Goal: Navigation & Orientation: Locate item on page

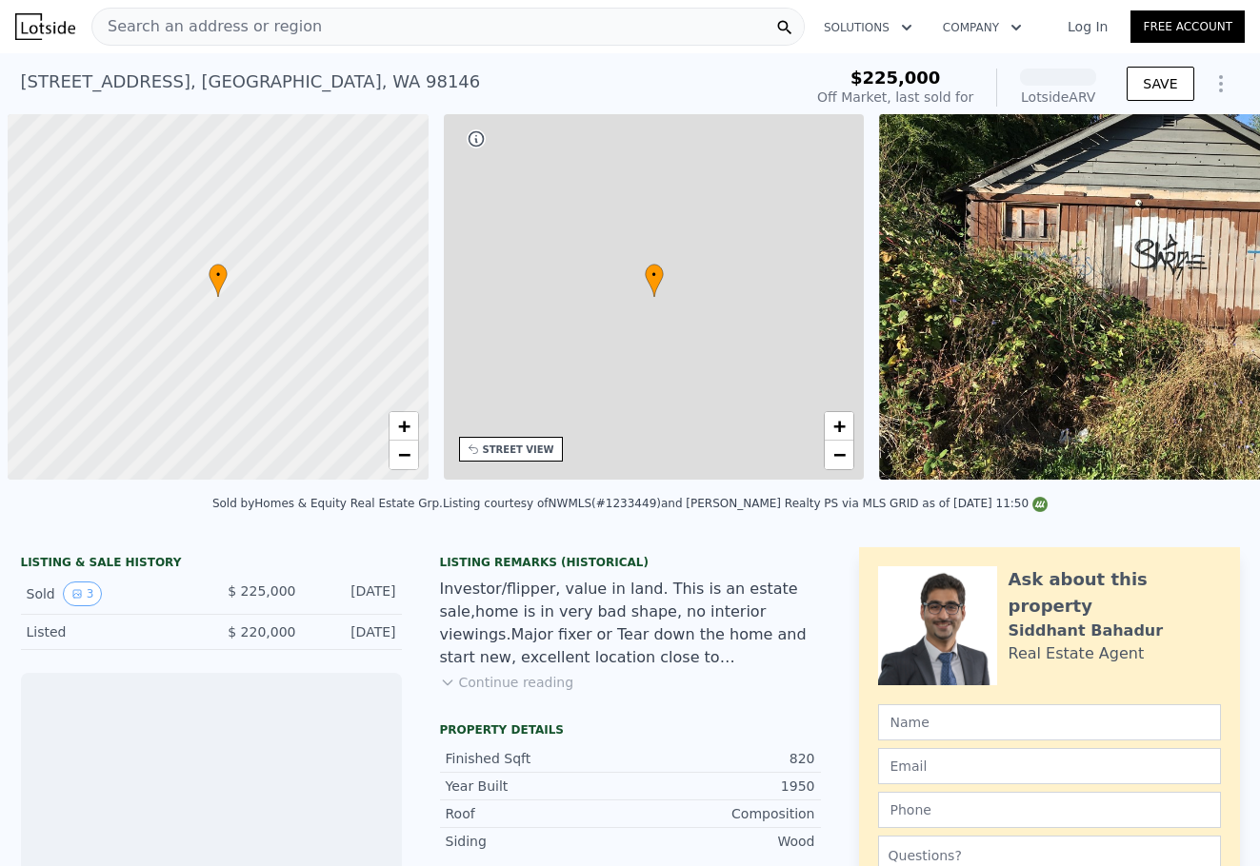
scroll to position [0, 8]
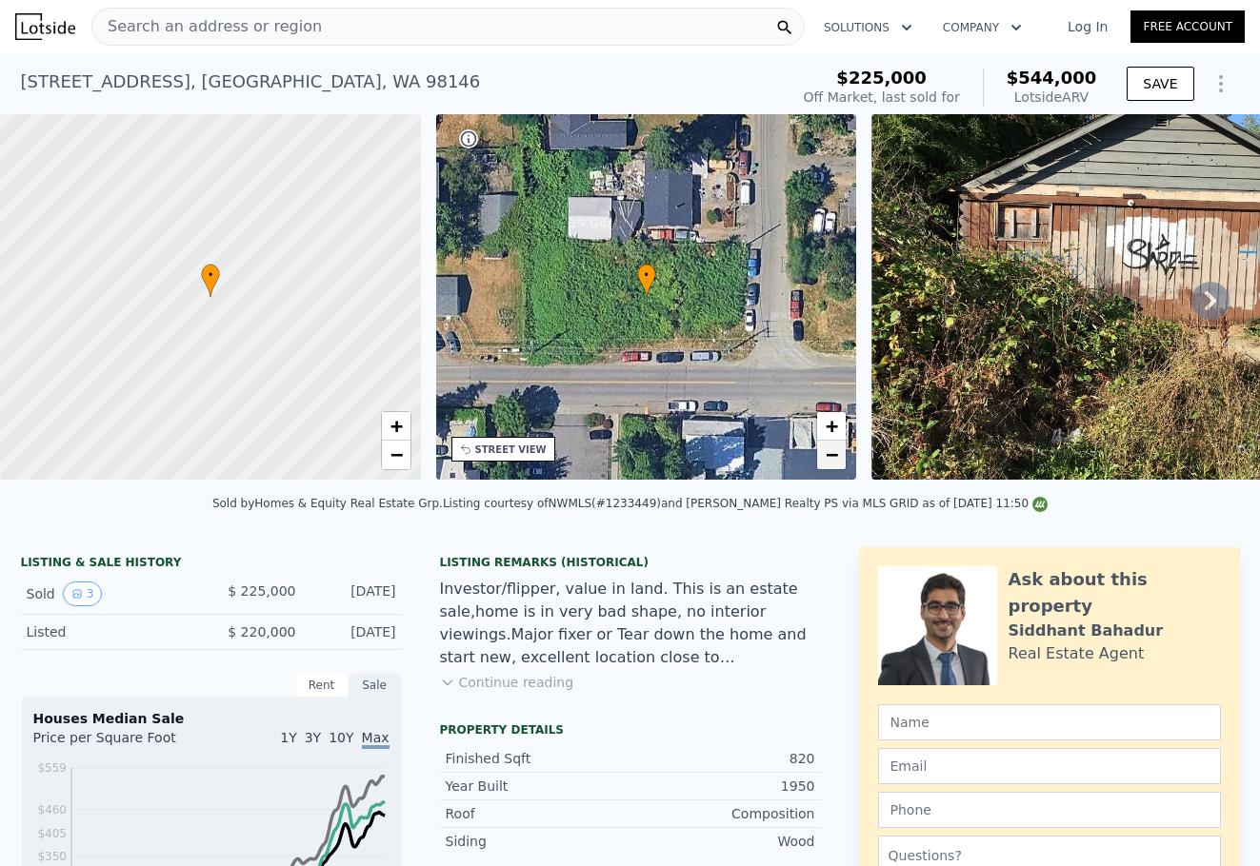
click at [824, 451] on link "−" at bounding box center [831, 455] width 29 height 29
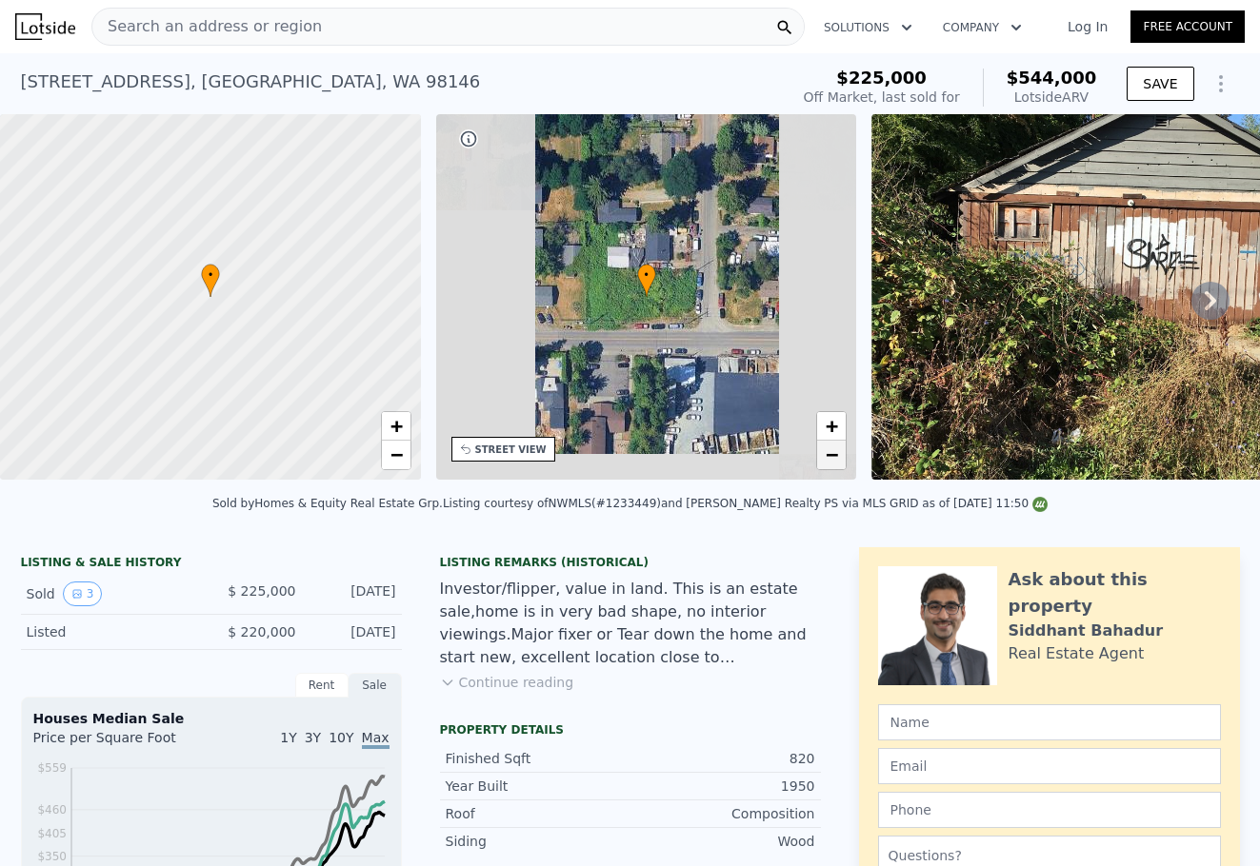
click at [824, 451] on link "−" at bounding box center [831, 455] width 29 height 29
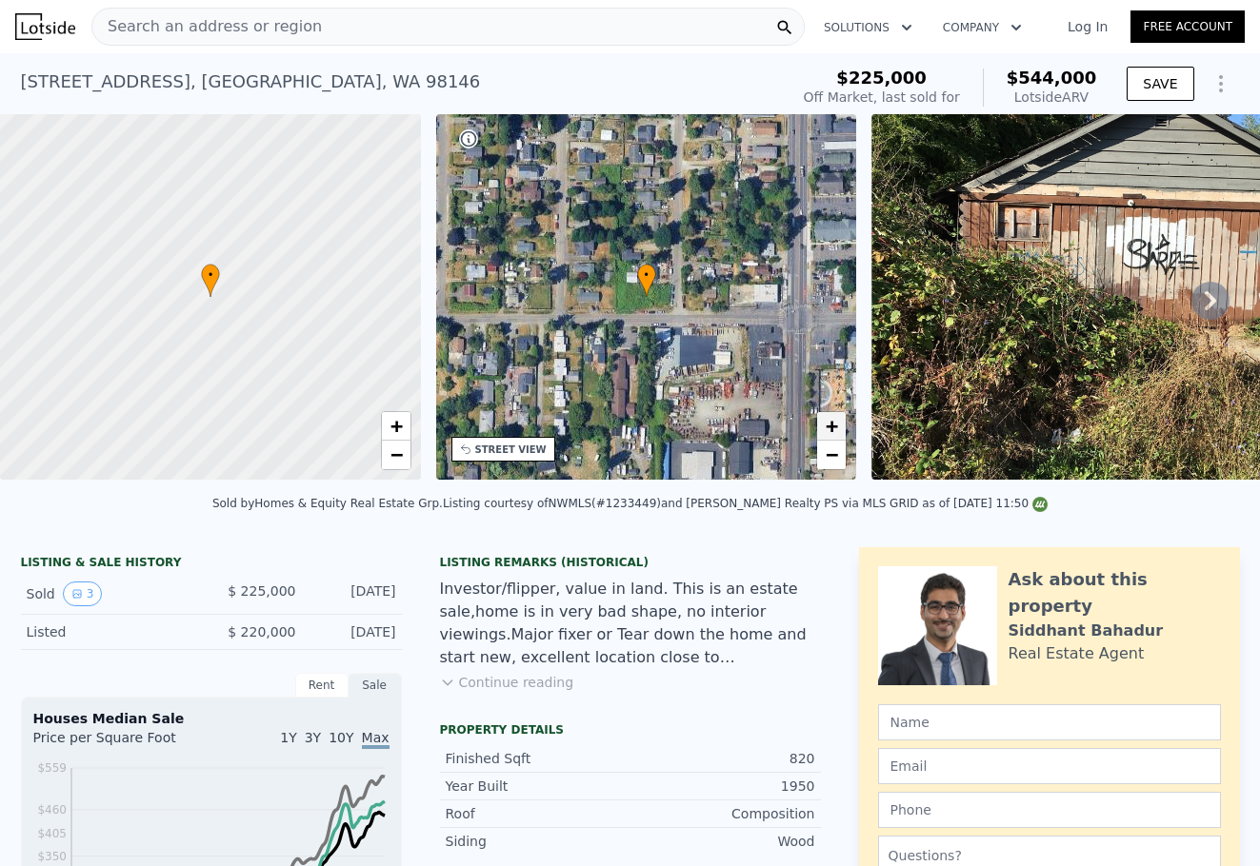
click at [843, 416] on link "+" at bounding box center [831, 426] width 29 height 29
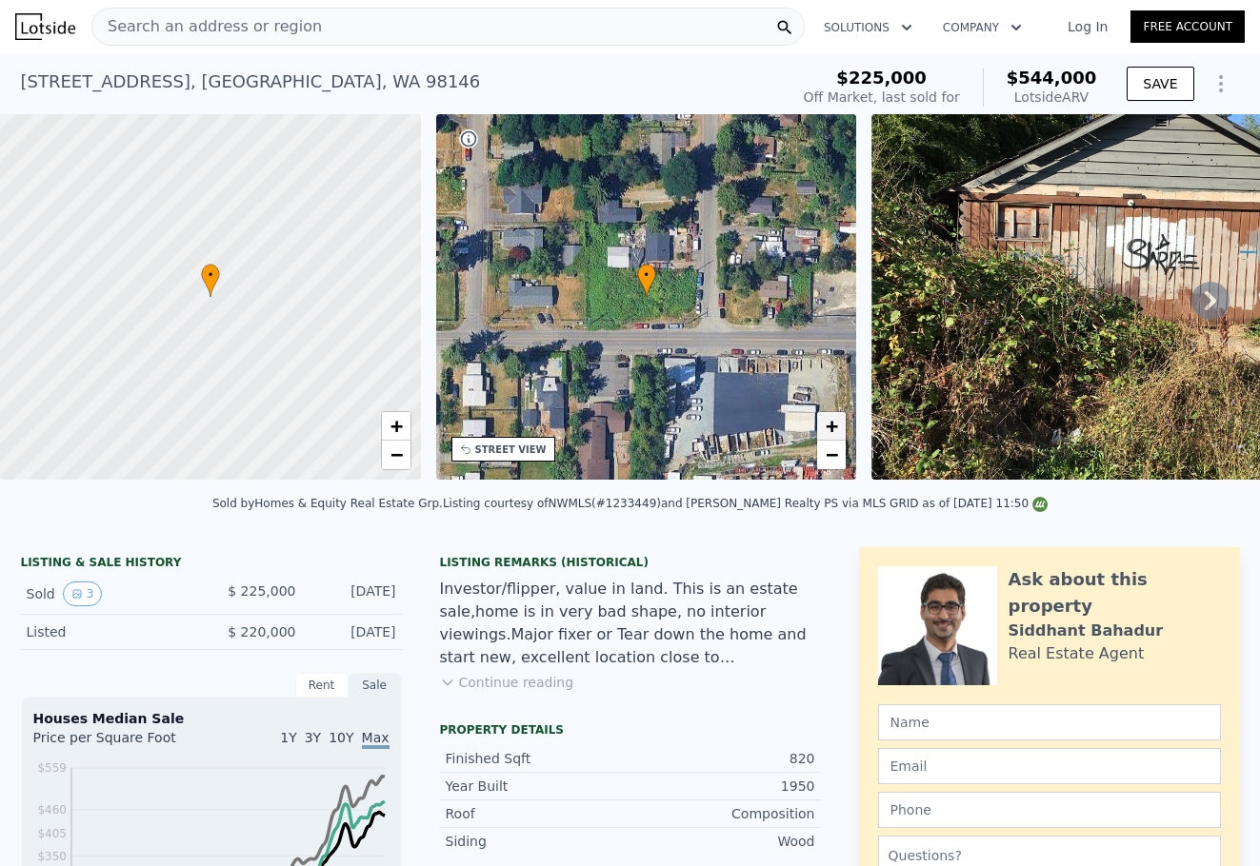
click at [843, 414] on link "+" at bounding box center [831, 426] width 29 height 29
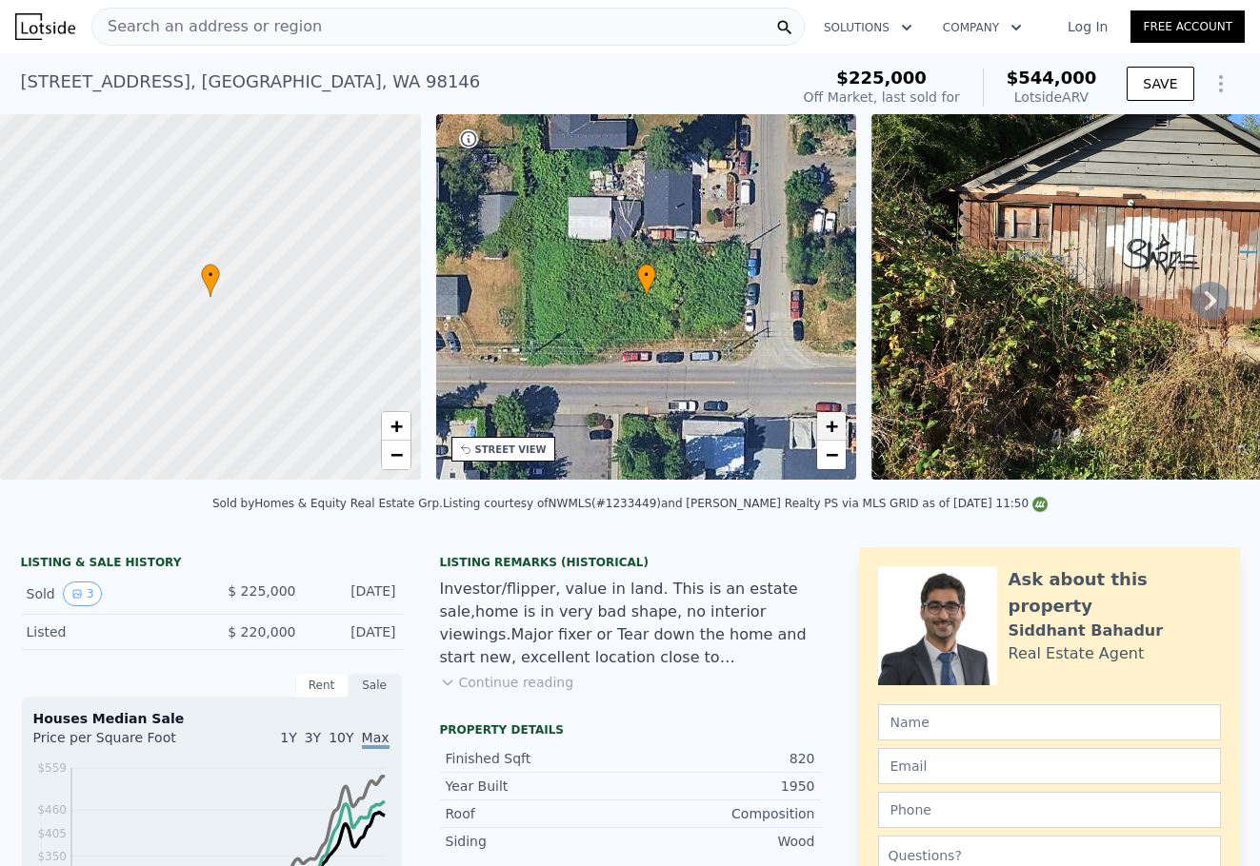
click at [834, 418] on span "+" at bounding box center [831, 426] width 12 height 24
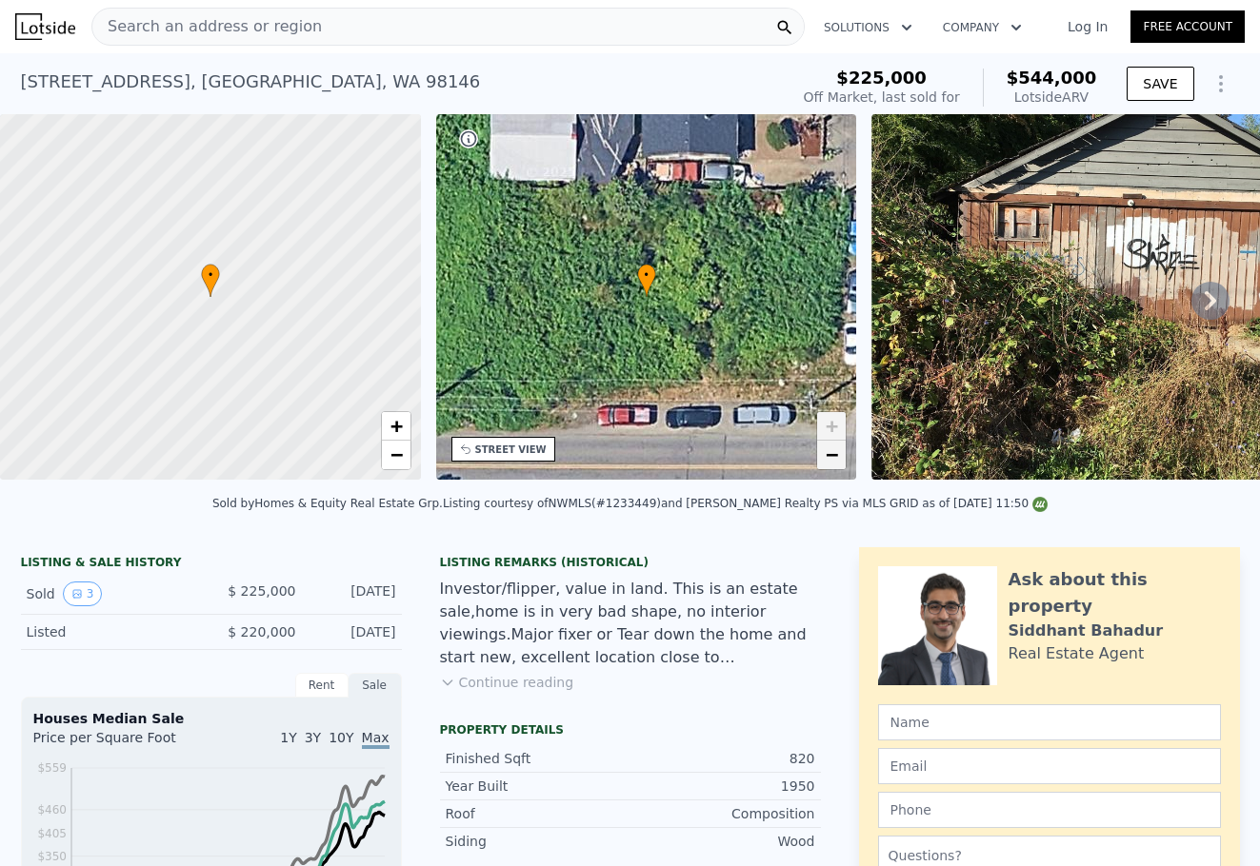
click at [825, 458] on span "−" at bounding box center [831, 455] width 12 height 24
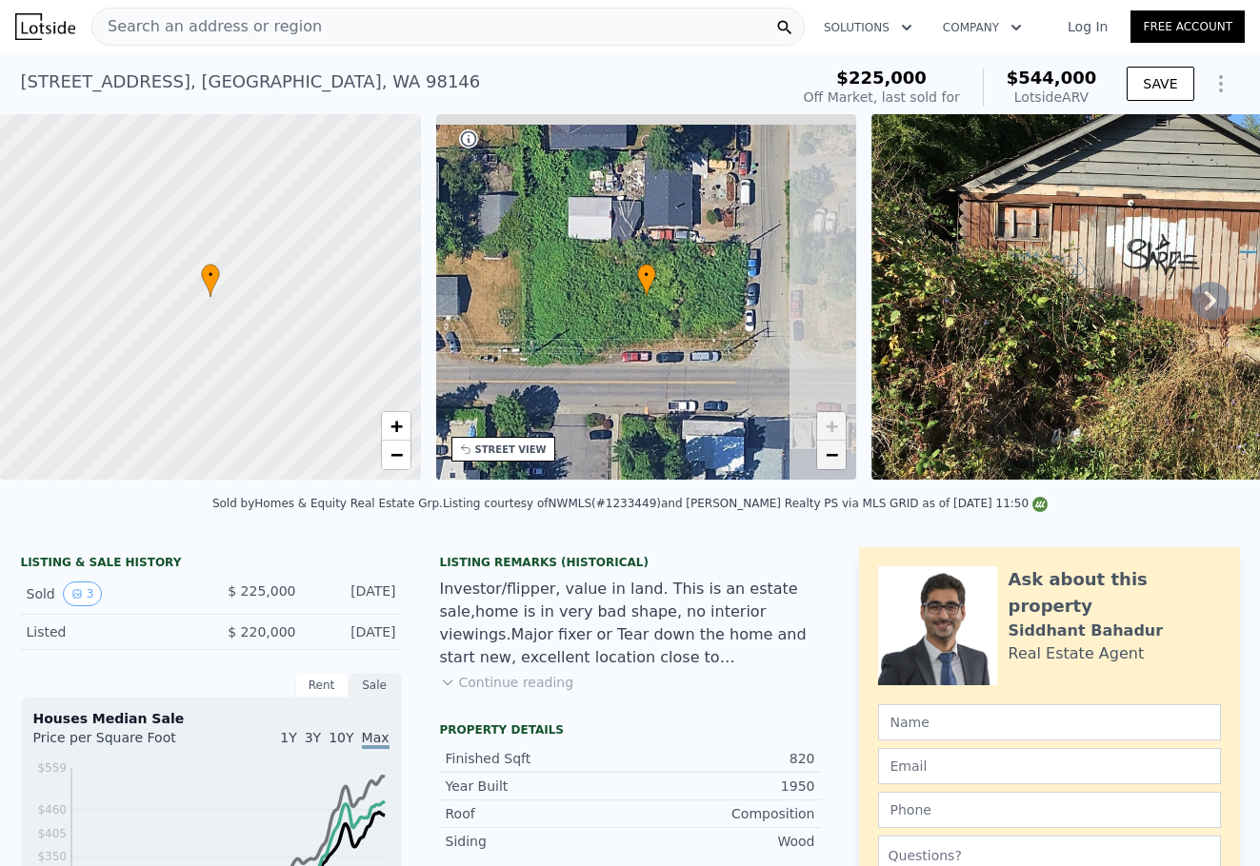
click at [825, 458] on span "−" at bounding box center [831, 455] width 12 height 24
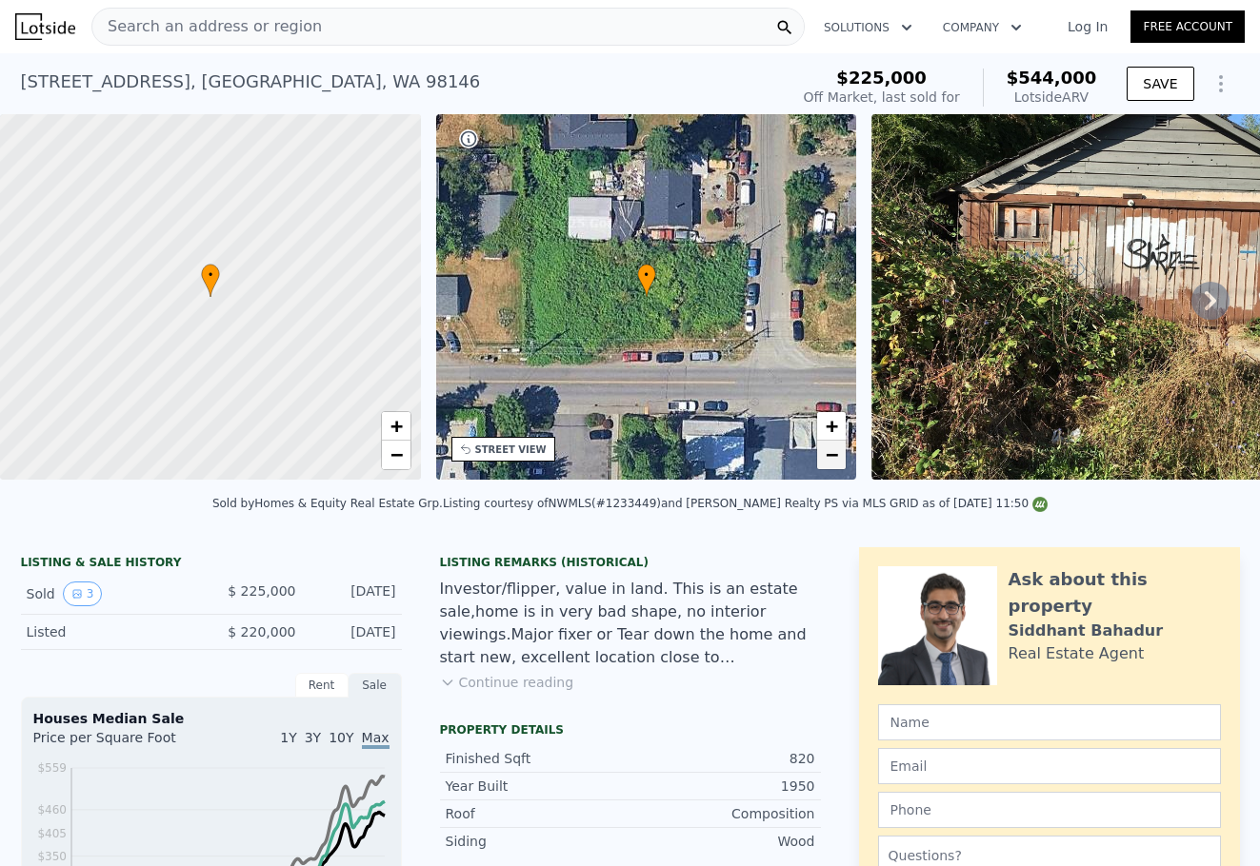
click at [825, 458] on span "−" at bounding box center [831, 455] width 12 height 24
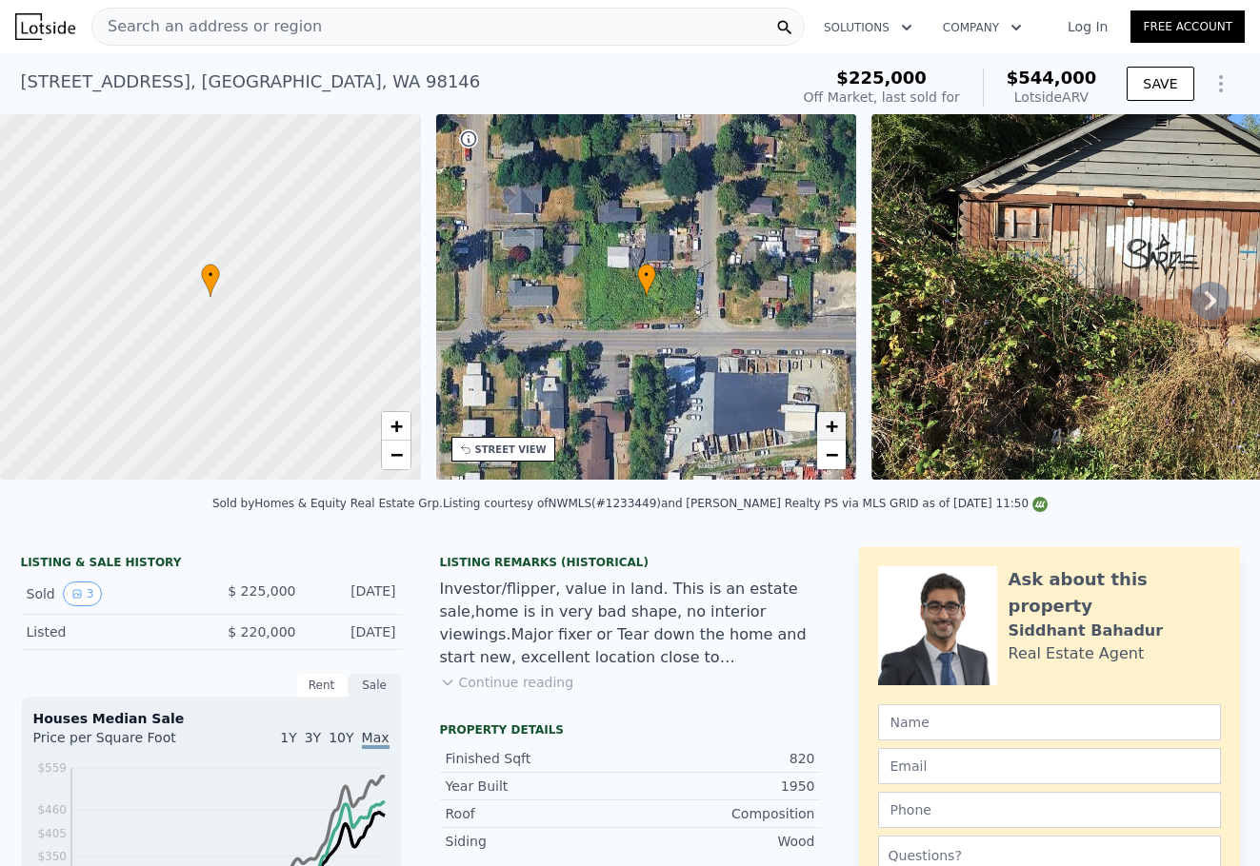
click at [829, 431] on span "+" at bounding box center [831, 426] width 12 height 24
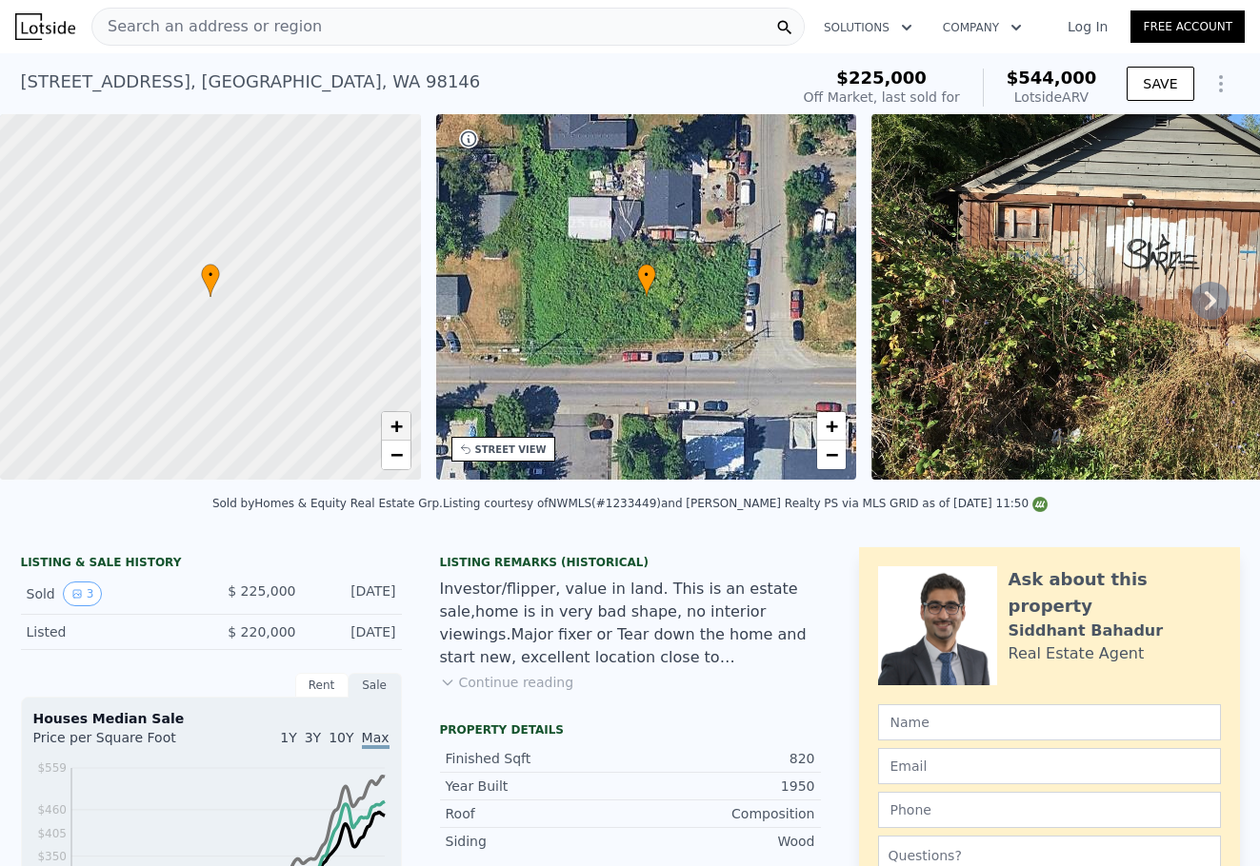
click at [407, 429] on link "+" at bounding box center [396, 426] width 29 height 29
drag, startPoint x: 288, startPoint y: 304, endPoint x: 402, endPoint y: 394, distance: 145.0
click at [402, 397] on div at bounding box center [210, 297] width 505 height 439
drag, startPoint x: 311, startPoint y: 235, endPoint x: 279, endPoint y: 350, distance: 119.7
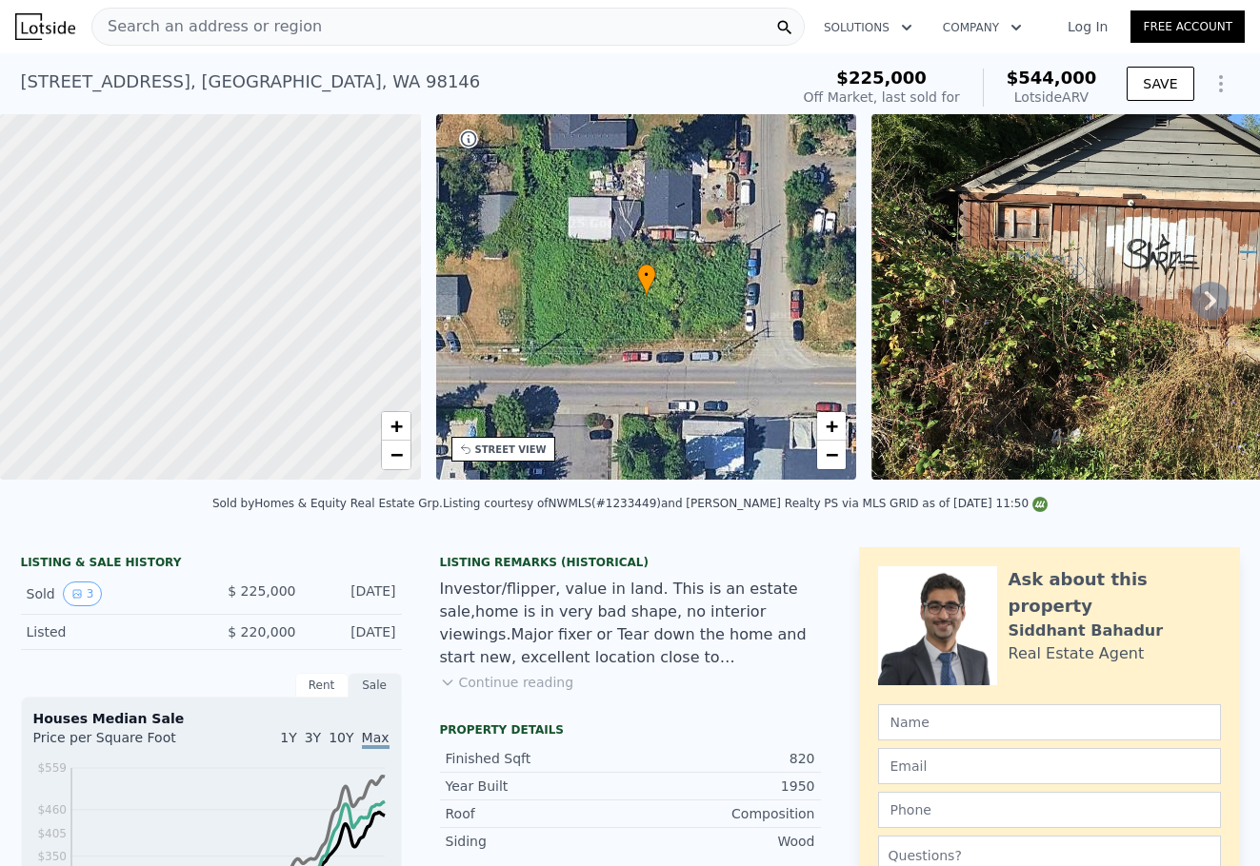
click at [278, 370] on div at bounding box center [208, 301] width 505 height 439
drag, startPoint x: 281, startPoint y: 214, endPoint x: 278, endPoint y: 359, distance: 144.7
click at [278, 359] on div at bounding box center [210, 297] width 505 height 439
drag, startPoint x: 277, startPoint y: 210, endPoint x: 280, endPoint y: 261, distance: 50.5
click at [280, 261] on div at bounding box center [210, 297] width 505 height 439
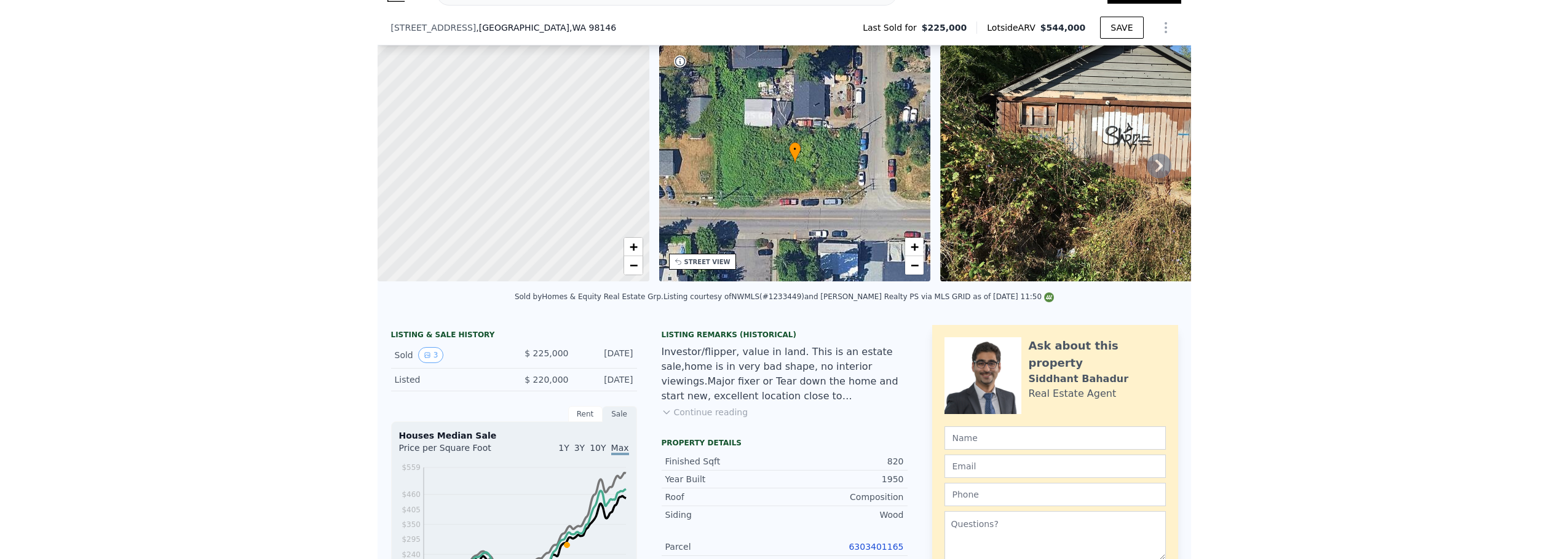
scroll to position [57, 0]
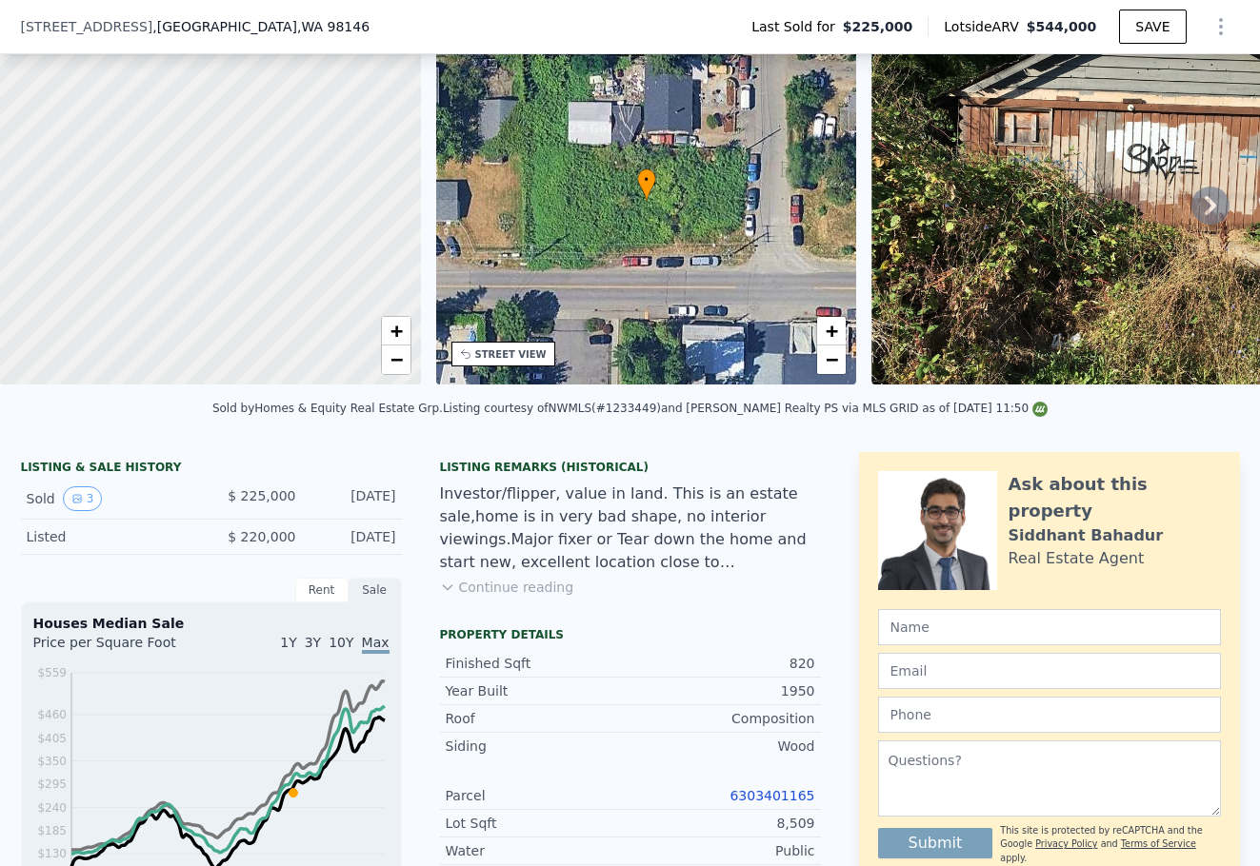
click at [411, 369] on div at bounding box center [210, 202] width 505 height 439
click at [400, 366] on span "−" at bounding box center [395, 359] width 12 height 24
drag, startPoint x: 288, startPoint y: 246, endPoint x: 276, endPoint y: 169, distance: 77.0
click at [276, 169] on div at bounding box center [210, 202] width 505 height 439
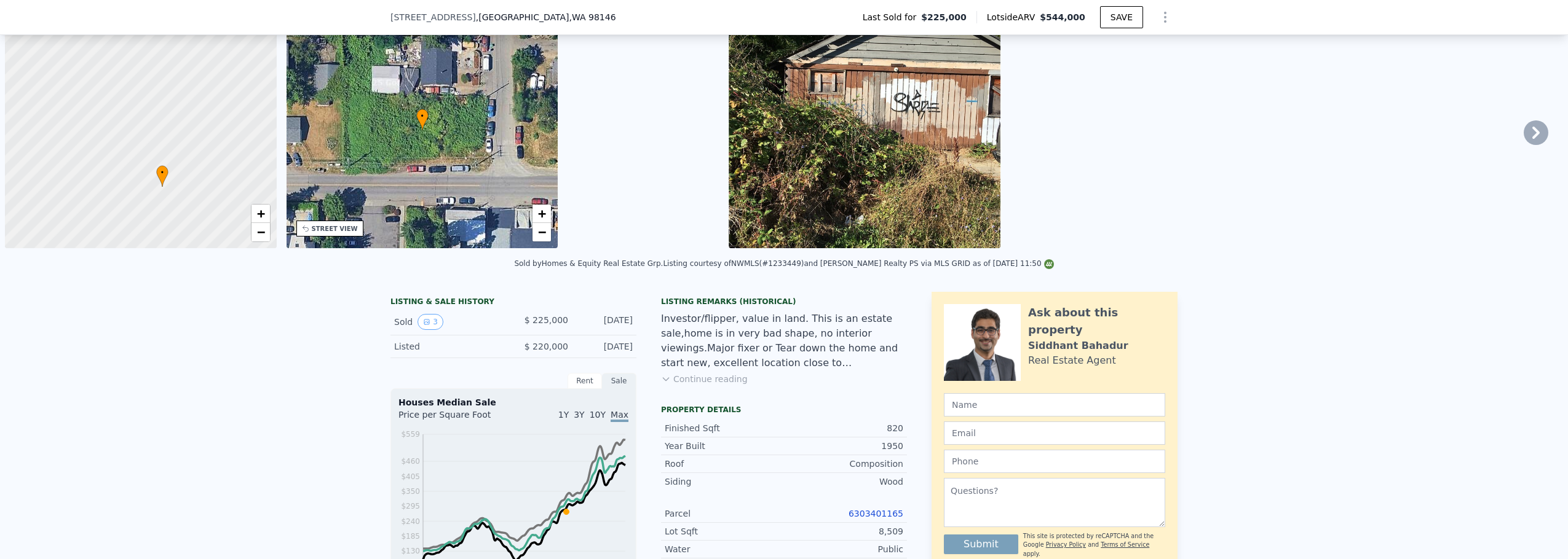
scroll to position [0, 0]
